Goal: Task Accomplishment & Management: Use online tool/utility

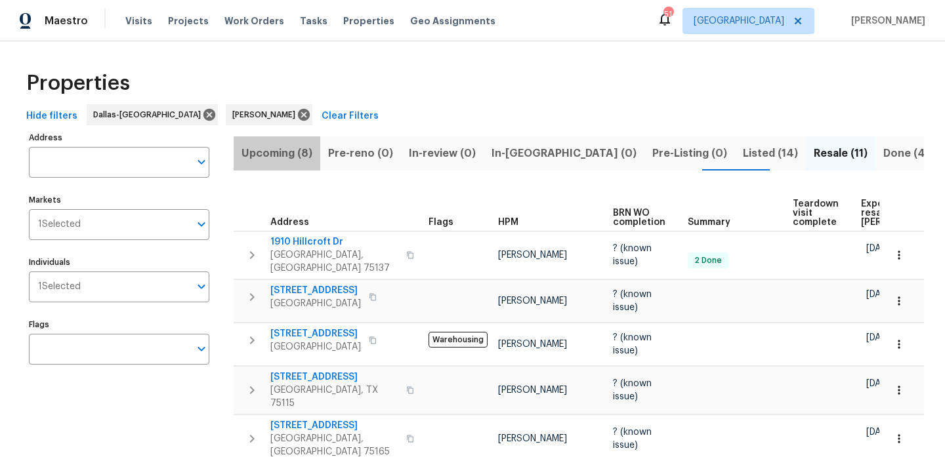
click at [292, 146] on span "Upcoming (8)" at bounding box center [276, 153] width 71 height 18
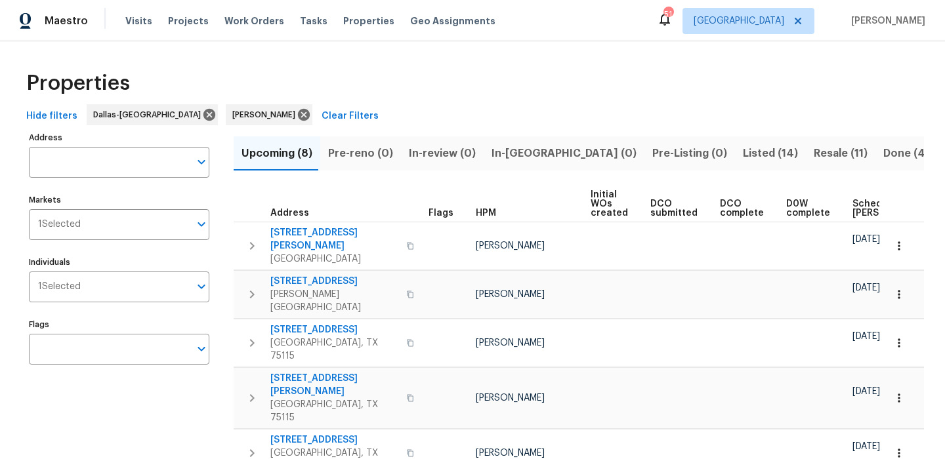
click at [870, 203] on span "Scheduled COE" at bounding box center [889, 208] width 74 height 18
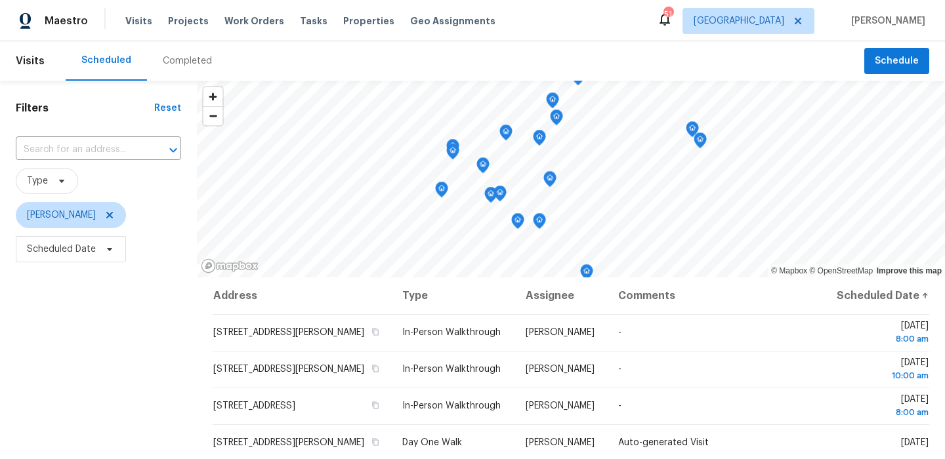
scroll to position [186, 0]
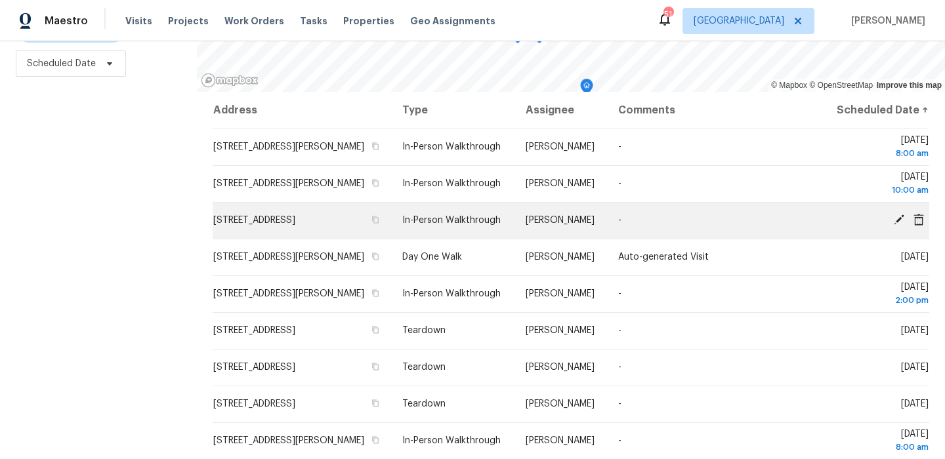
click at [898, 225] on icon at bounding box center [899, 220] width 10 height 10
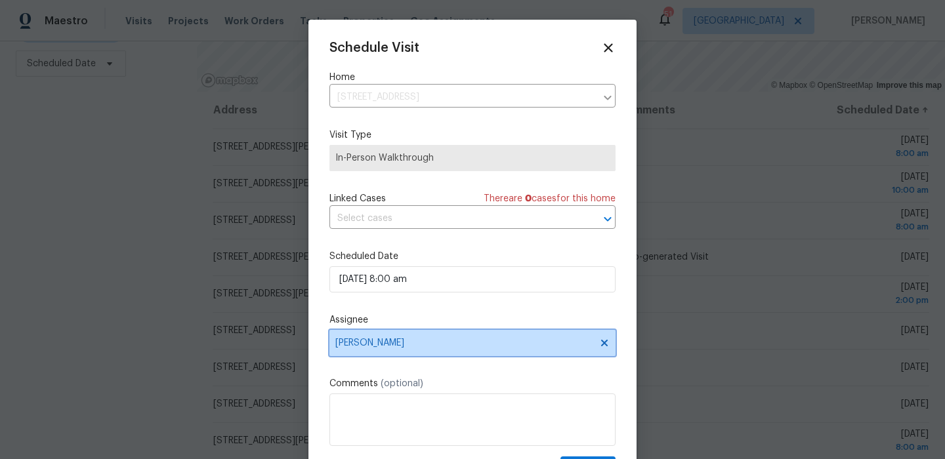
click at [409, 339] on span "[PERSON_NAME]" at bounding box center [463, 343] width 257 height 10
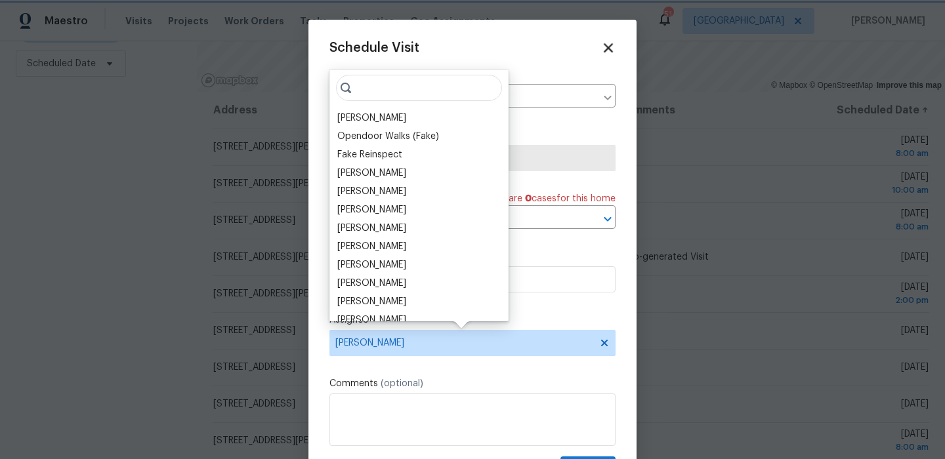
click at [605, 44] on icon at bounding box center [608, 47] width 9 height 9
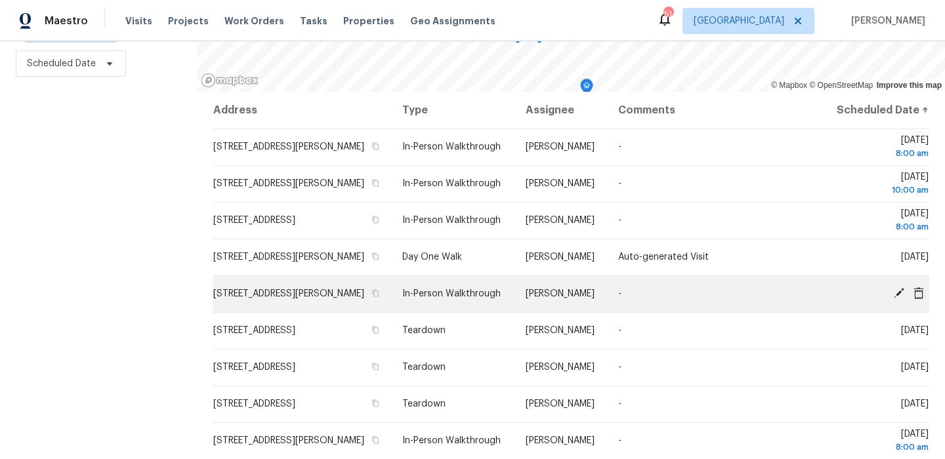
click at [898, 299] on icon at bounding box center [899, 293] width 10 height 10
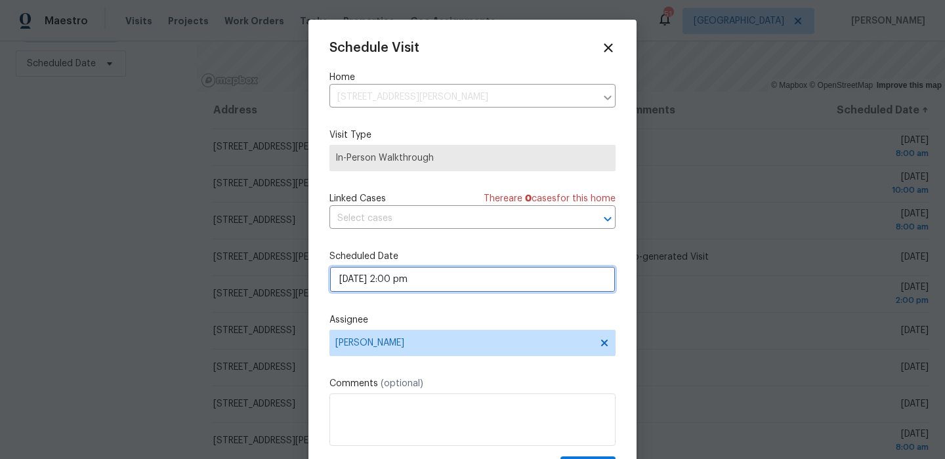
select select "pm"
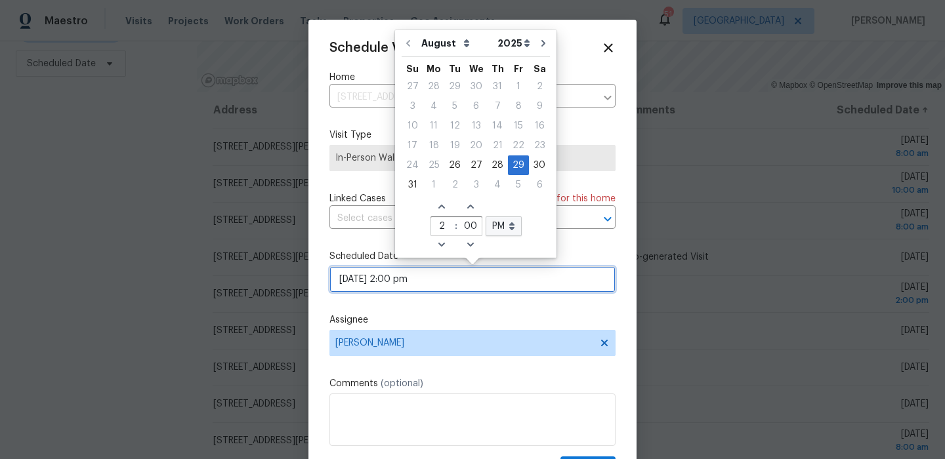
click at [445, 282] on input "08/29/2025 2:00 pm" at bounding box center [472, 279] width 286 height 26
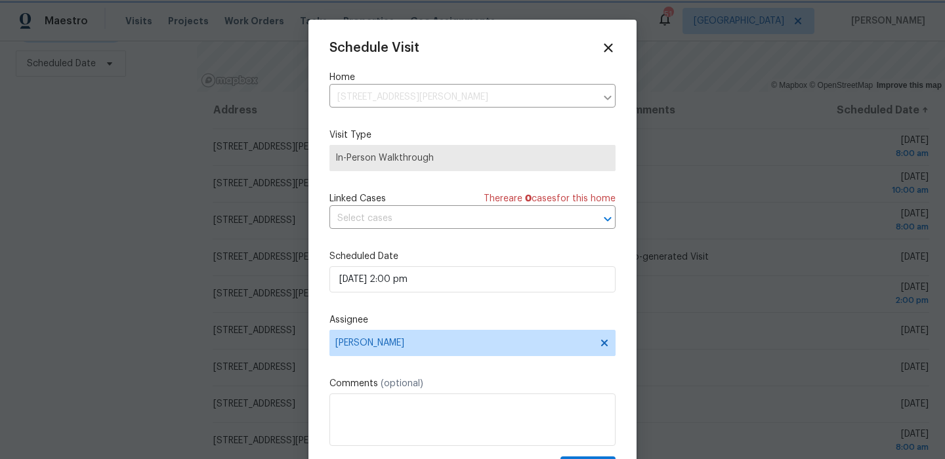
click at [472, 311] on div "Schedule Visit Home 2603 Greenhill Dr, Mesquite, TX 75150 ​ Visit Type In-Perso…" at bounding box center [472, 261] width 286 height 440
click at [455, 354] on span "[PERSON_NAME]" at bounding box center [472, 343] width 286 height 26
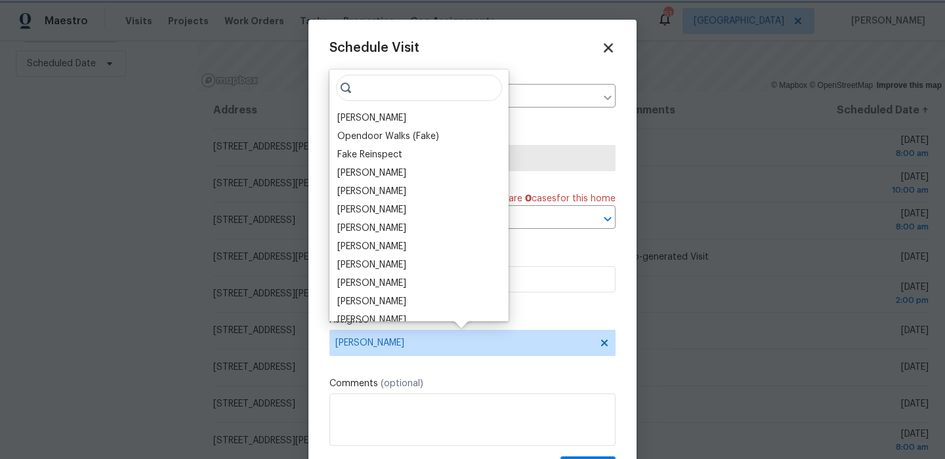
click at [609, 45] on icon at bounding box center [607, 47] width 15 height 15
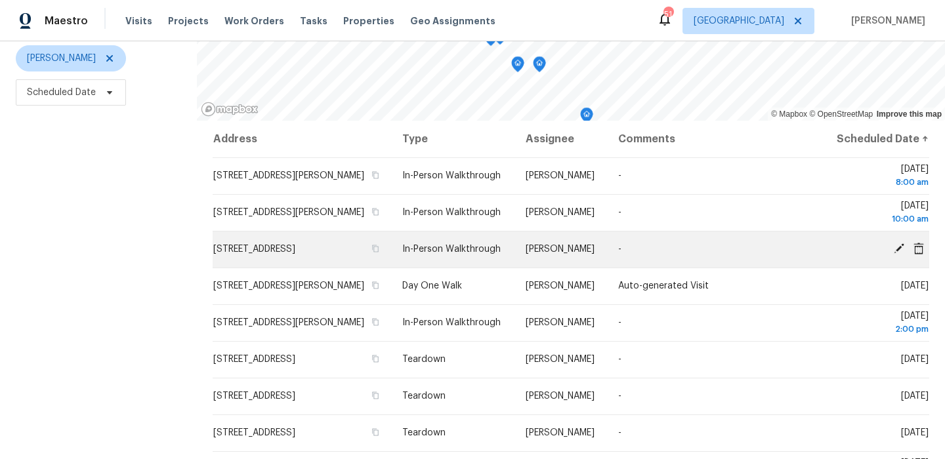
scroll to position [144, 0]
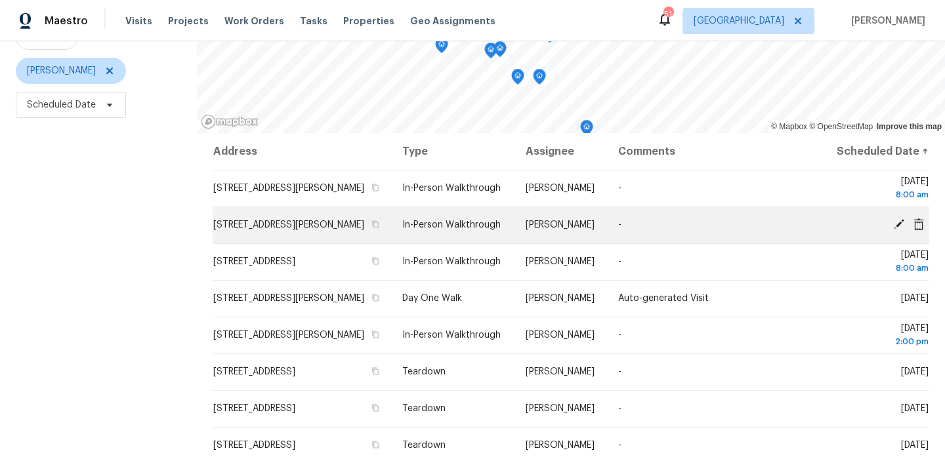
click at [898, 230] on icon at bounding box center [899, 224] width 10 height 10
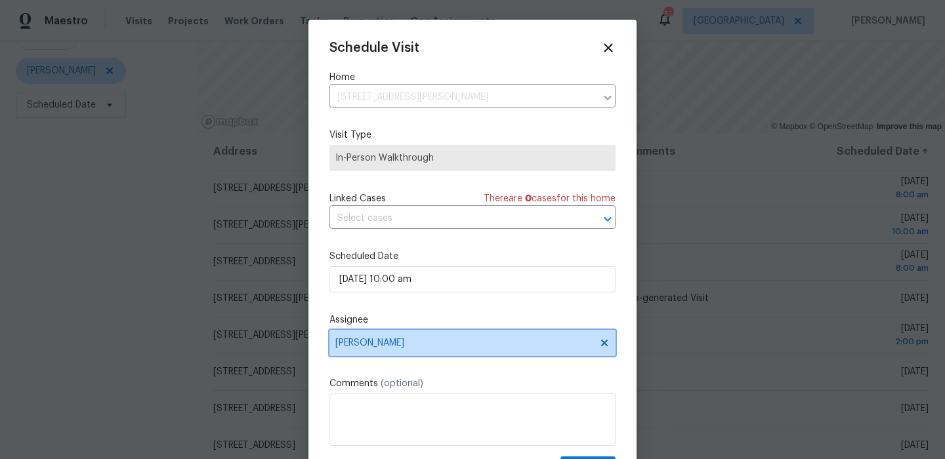
click at [455, 337] on span "[PERSON_NAME]" at bounding box center [472, 343] width 286 height 26
click at [603, 57] on div "Schedule Visit Home 7159 Larkin Dr, Dallas, TX 75227 ​ Visit Type In-Person Wal…" at bounding box center [472, 261] width 286 height 440
click at [612, 41] on icon at bounding box center [607, 47] width 15 height 15
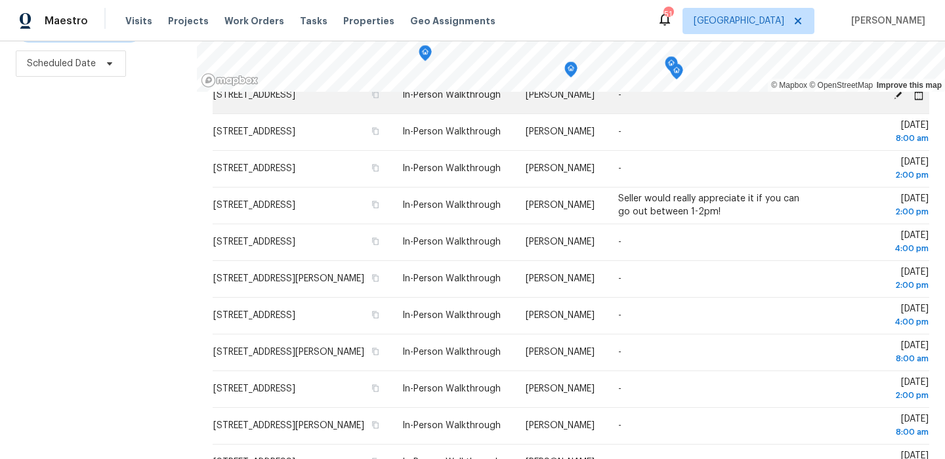
scroll to position [205, 0]
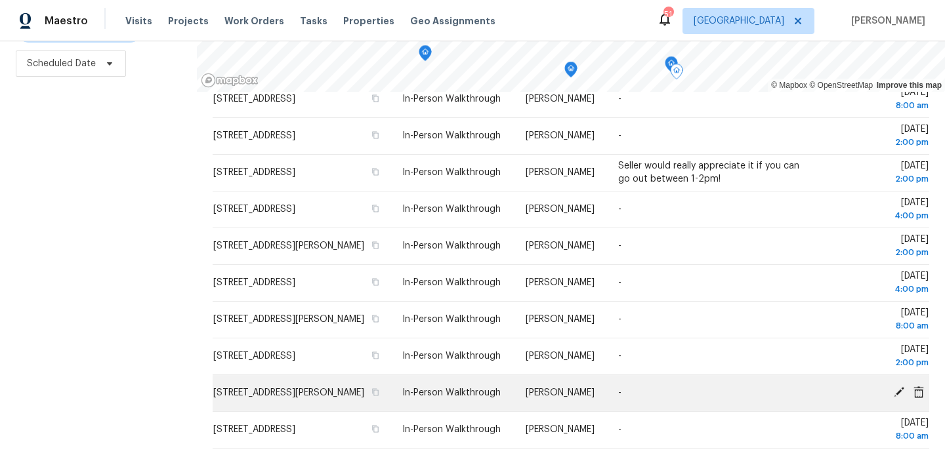
click at [900, 390] on icon at bounding box center [899, 392] width 10 height 10
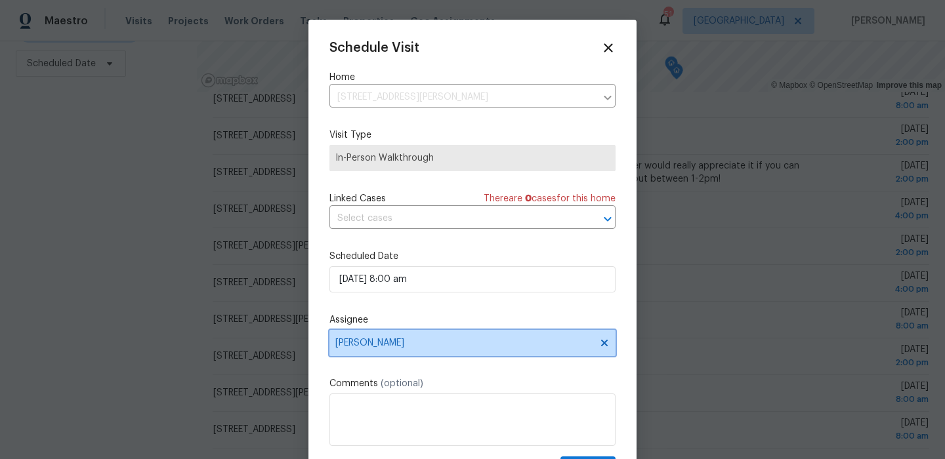
click at [474, 356] on span "[PERSON_NAME]" at bounding box center [472, 343] width 286 height 26
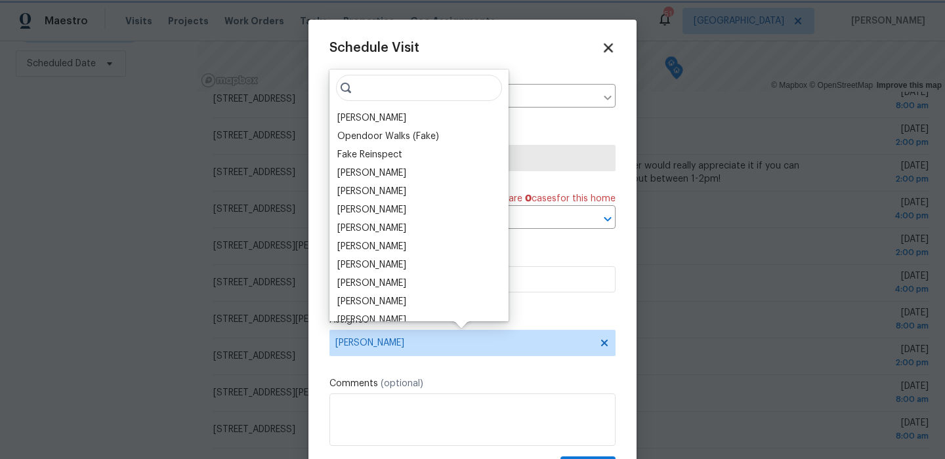
click at [610, 45] on icon at bounding box center [608, 47] width 9 height 9
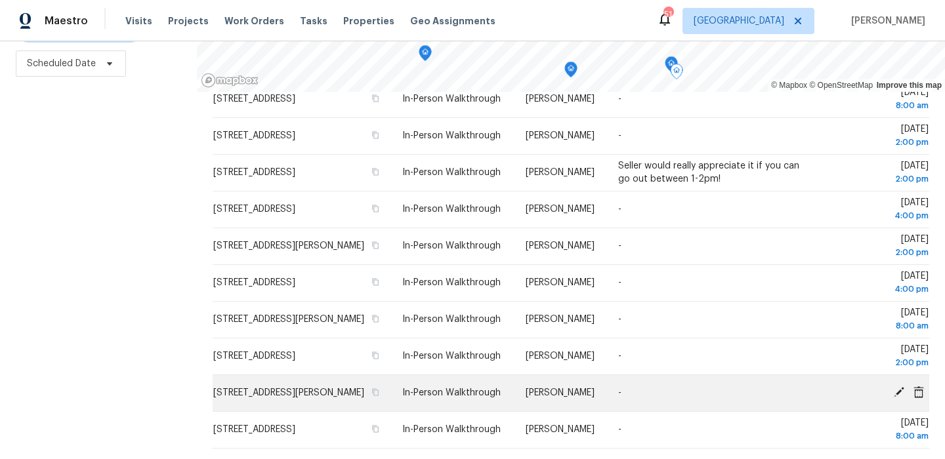
click at [900, 395] on icon at bounding box center [899, 393] width 12 height 12
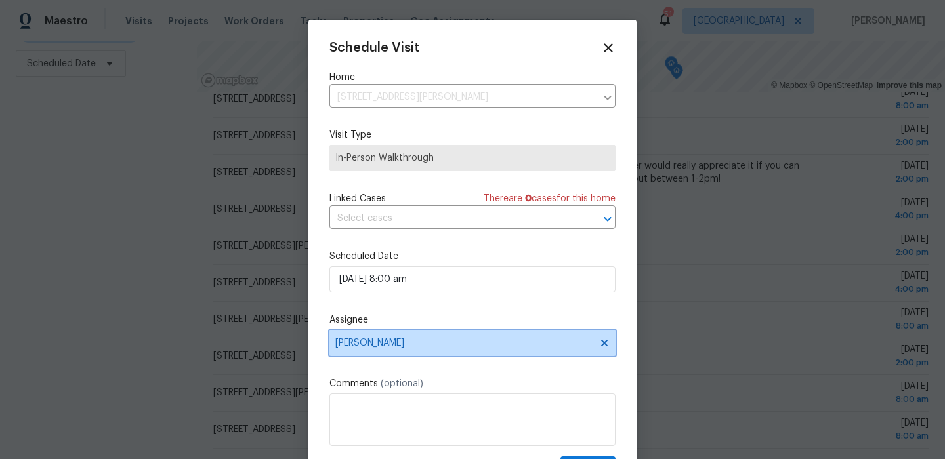
click at [518, 339] on span "[PERSON_NAME]" at bounding box center [463, 343] width 257 height 10
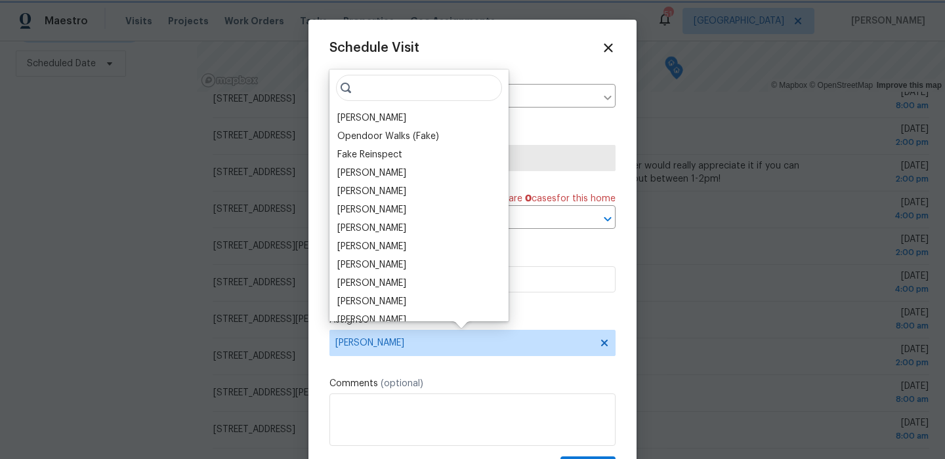
click at [610, 58] on div "Schedule Visit Home 1215 Fairford Rd, Crandall, TX 75114 ​ Visit Type In-Person…" at bounding box center [472, 261] width 286 height 440
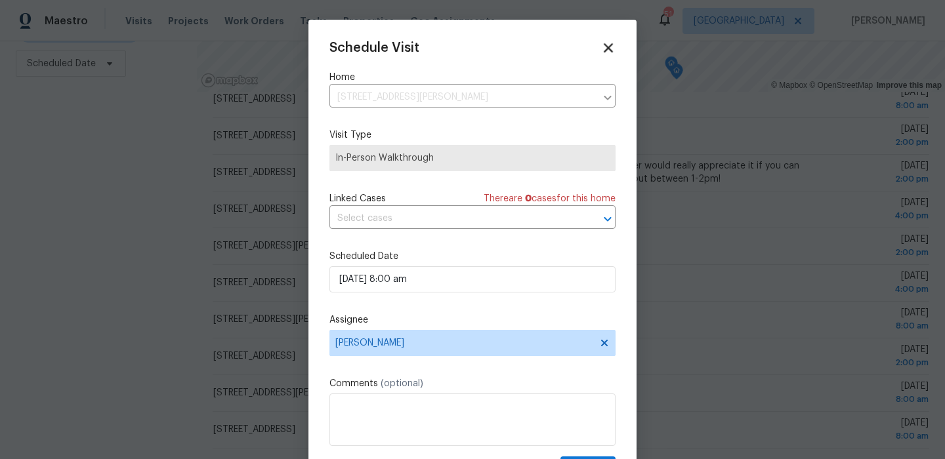
click at [607, 45] on icon at bounding box center [607, 47] width 15 height 15
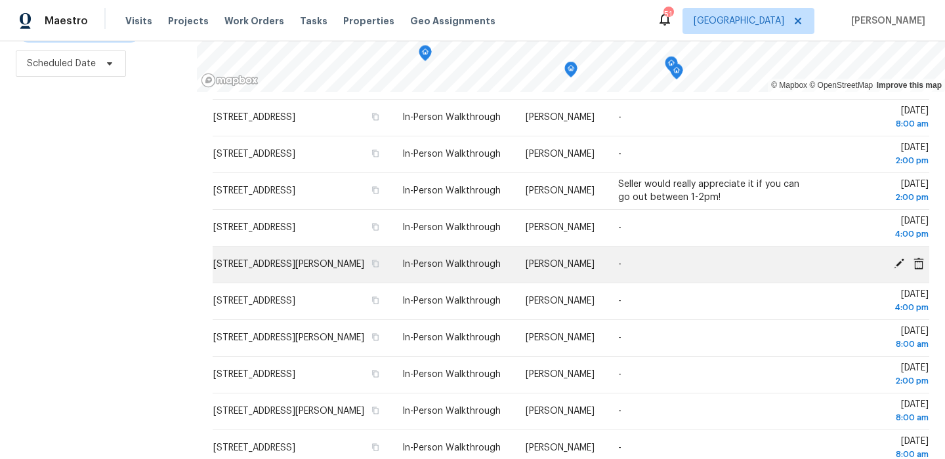
scroll to position [0, 0]
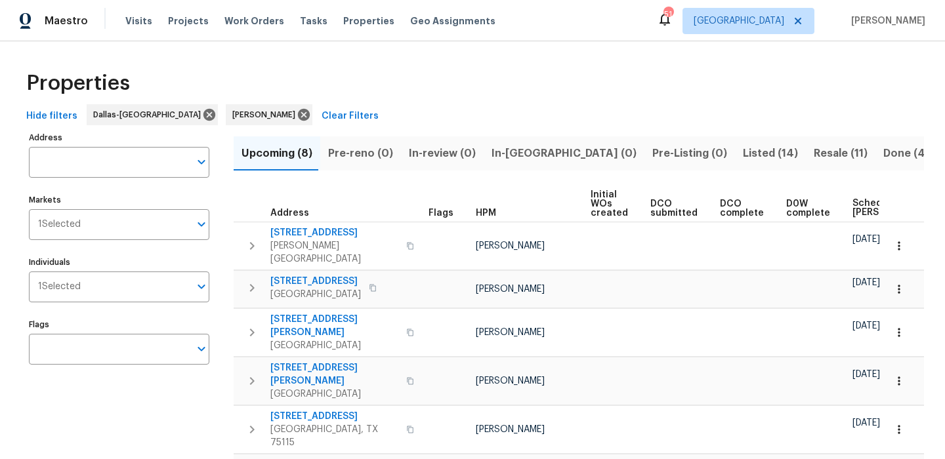
click at [847, 200] on th "Scheduled [PERSON_NAME]" at bounding box center [903, 204] width 112 height 36
click at [856, 203] on span "Scheduled [PERSON_NAME]" at bounding box center [889, 208] width 74 height 18
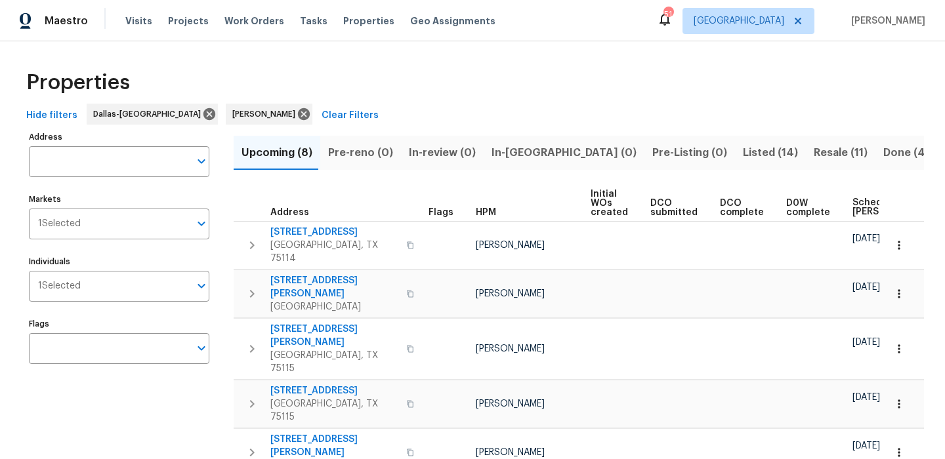
scroll to position [1, 0]
click at [855, 199] on span "Scheduled [PERSON_NAME]" at bounding box center [889, 207] width 74 height 18
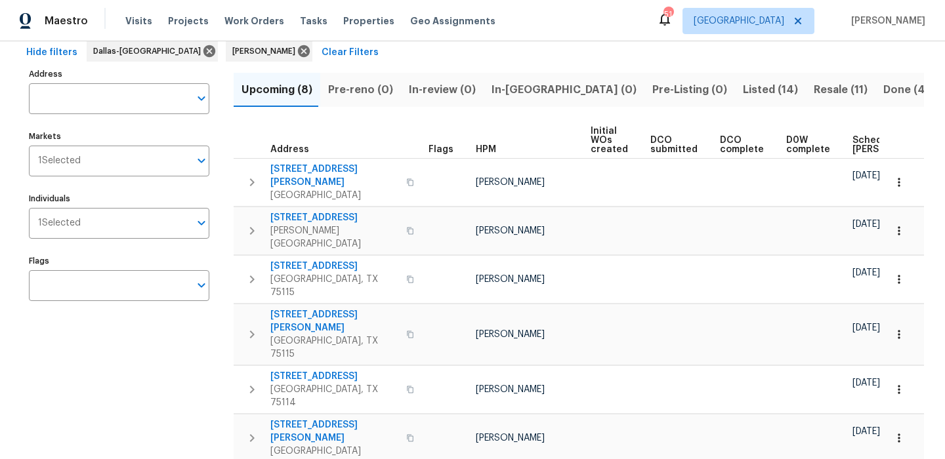
scroll to position [119, 0]
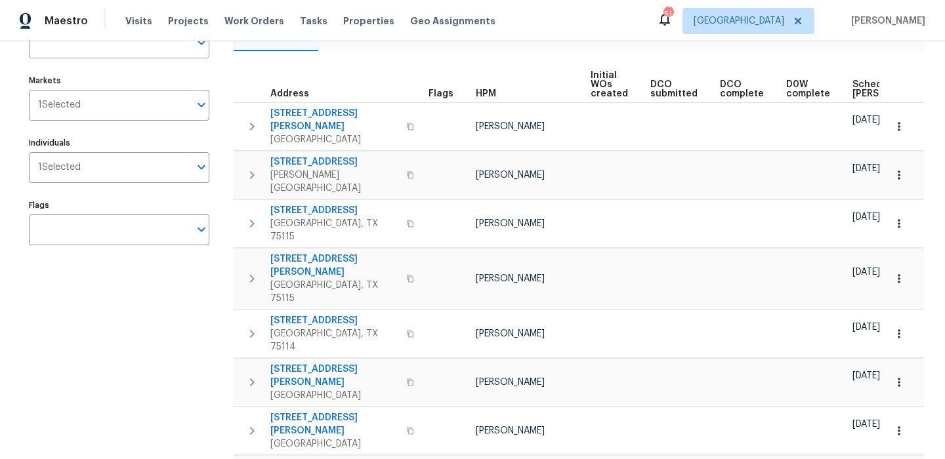
click at [855, 87] on span "Scheduled [PERSON_NAME]" at bounding box center [889, 89] width 74 height 18
